Goal: Information Seeking & Learning: Learn about a topic

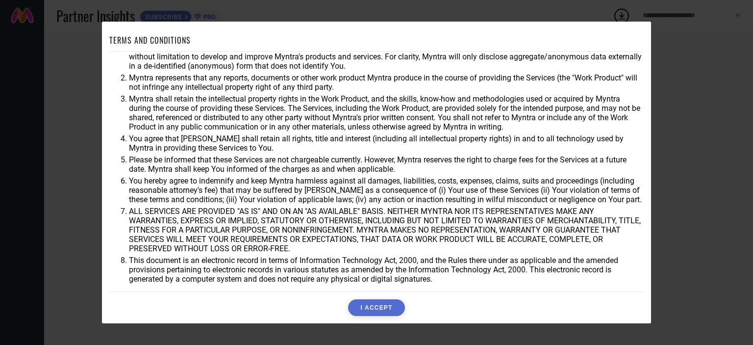
scroll to position [28, 0]
click at [378, 311] on button "I ACCEPT" at bounding box center [376, 307] width 56 height 17
